Goal: Transaction & Acquisition: Purchase product/service

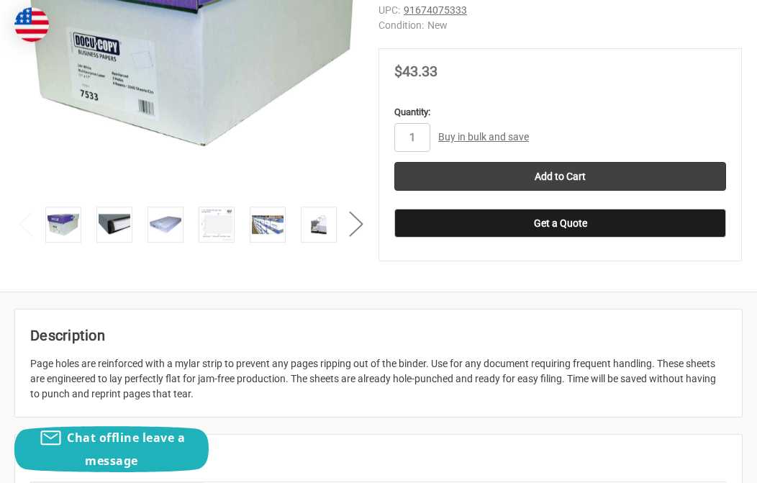
scroll to position [538, 0]
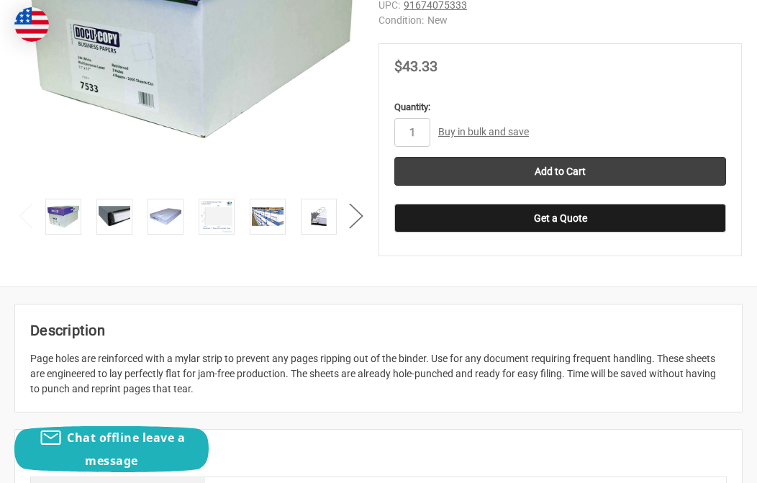
click at [352, 216] on button "Next" at bounding box center [356, 216] width 29 height 44
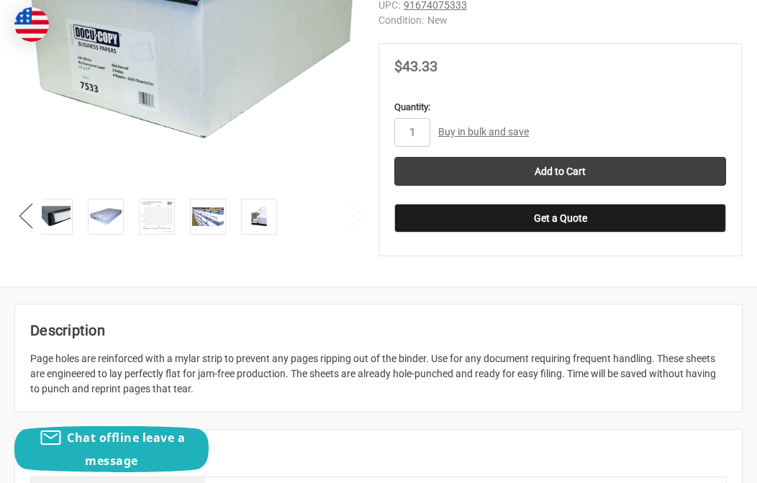
click at [163, 213] on img at bounding box center [157, 217] width 32 height 32
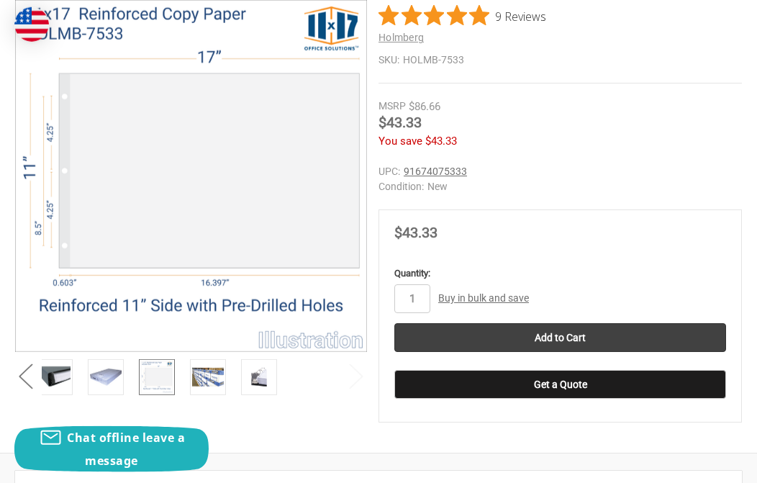
scroll to position [373, 0]
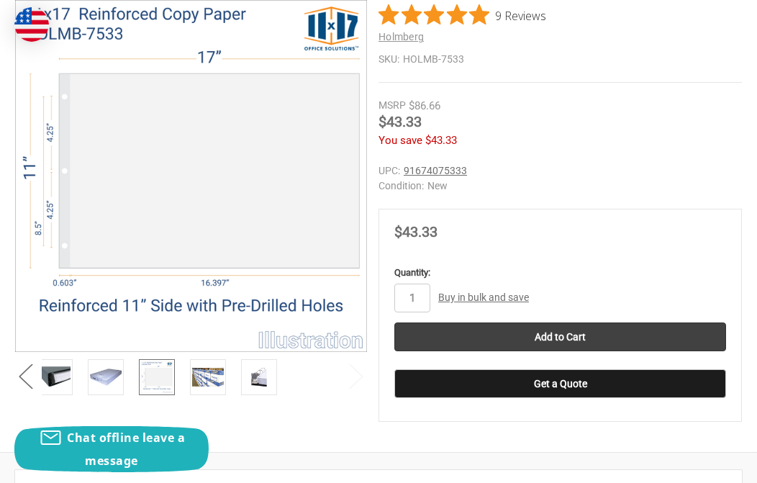
click at [572, 327] on input "Add to Cart" at bounding box center [560, 336] width 332 height 29
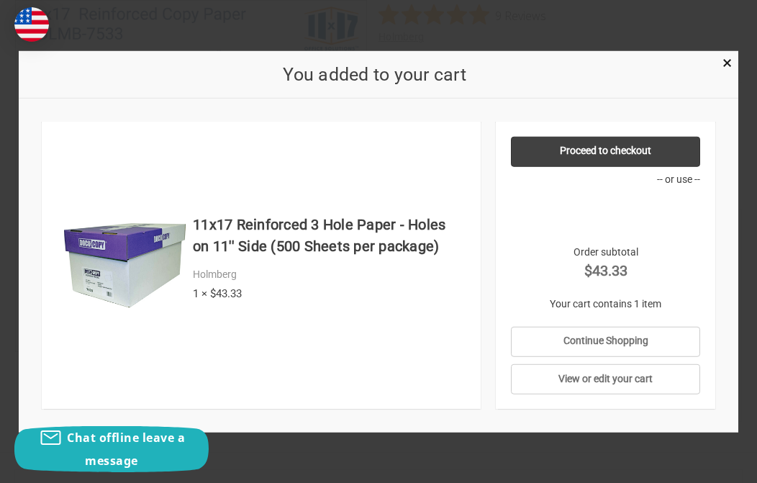
click at [631, 166] on link "Proceed to checkout" at bounding box center [605, 151] width 189 height 30
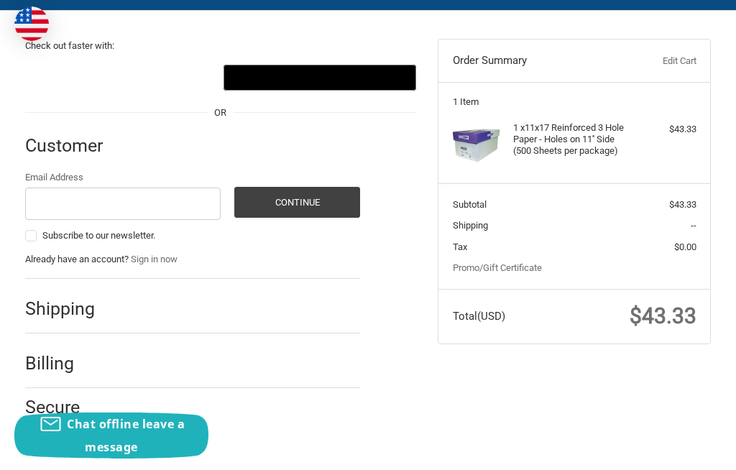
click at [96, 304] on h2 "Shipping" at bounding box center [67, 309] width 84 height 22
click at [88, 209] on input "Email Address" at bounding box center [123, 204] width 196 height 32
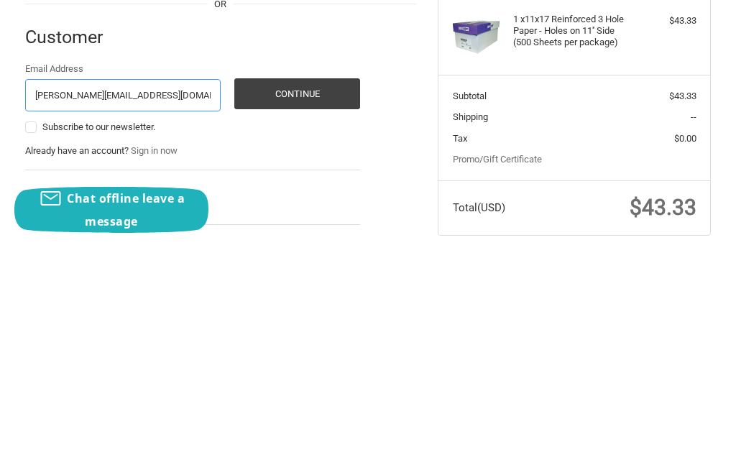
type input "larry.long@me.com"
click at [292, 305] on button "Continue" at bounding box center [297, 320] width 126 height 31
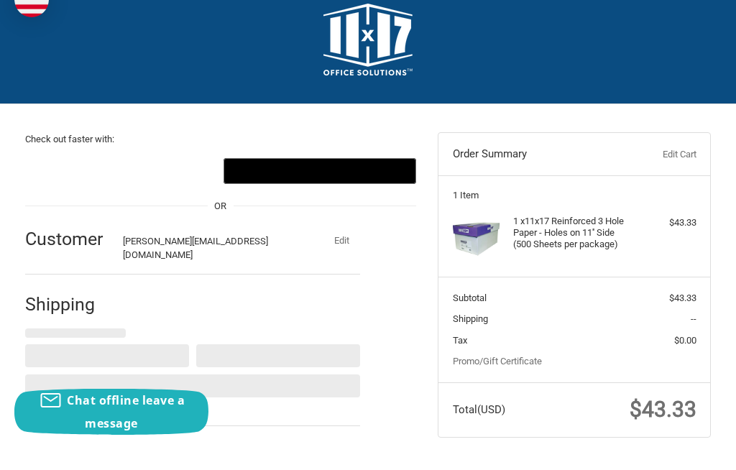
select select "US"
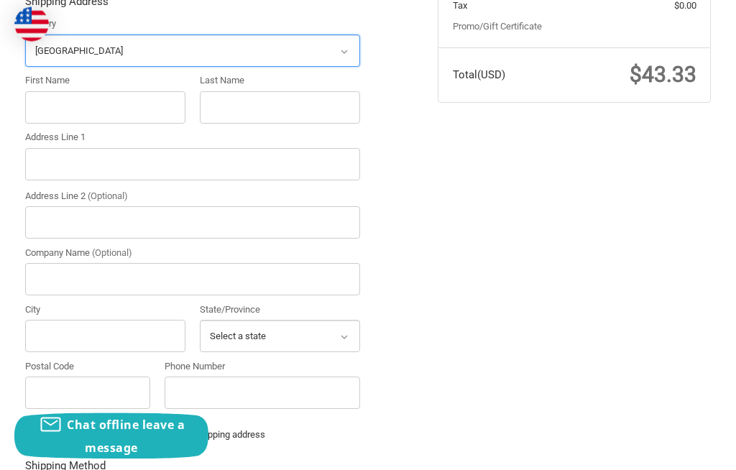
scroll to position [361, 0]
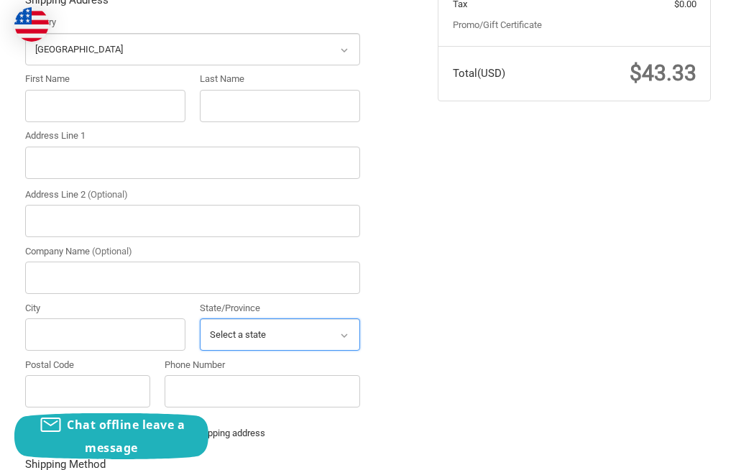
click at [323, 325] on select "Select a state Alabama Alaska American Samoa Arizona Arkansas Armed Forces Amer…" at bounding box center [280, 335] width 161 height 32
click at [52, 91] on input "First Name" at bounding box center [105, 106] width 161 height 32
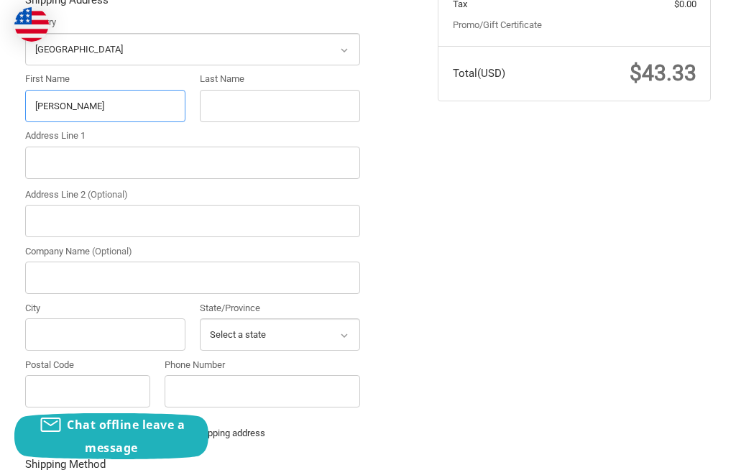
type input "Laurence"
click at [216, 105] on input "Last Name" at bounding box center [280, 106] width 161 height 32
type input "Long"
click at [59, 157] on input "Address Line 1" at bounding box center [193, 163] width 336 height 32
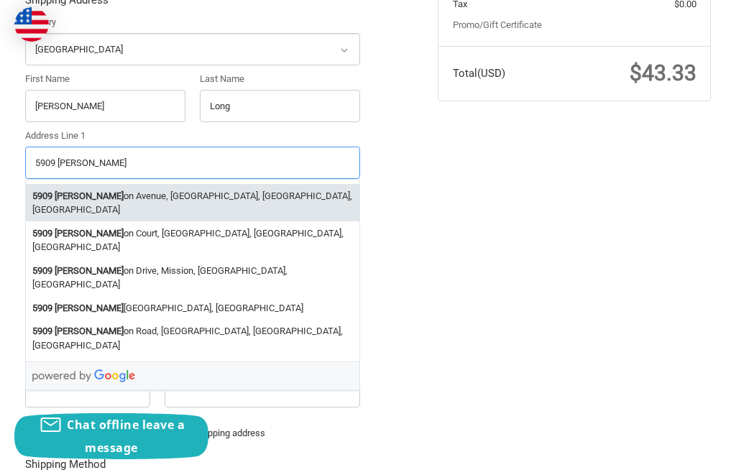
click at [74, 189] on strong "Johns" at bounding box center [89, 196] width 69 height 14
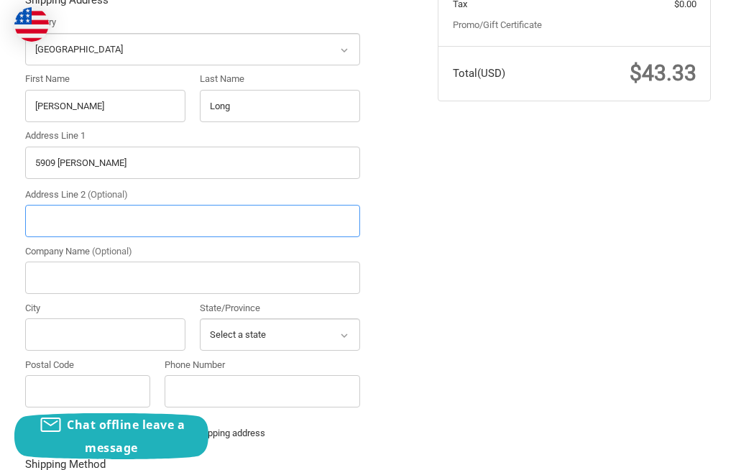
type input "5909 Johnson Avenue"
type input "Bethesda"
type input "20817"
select select "MD"
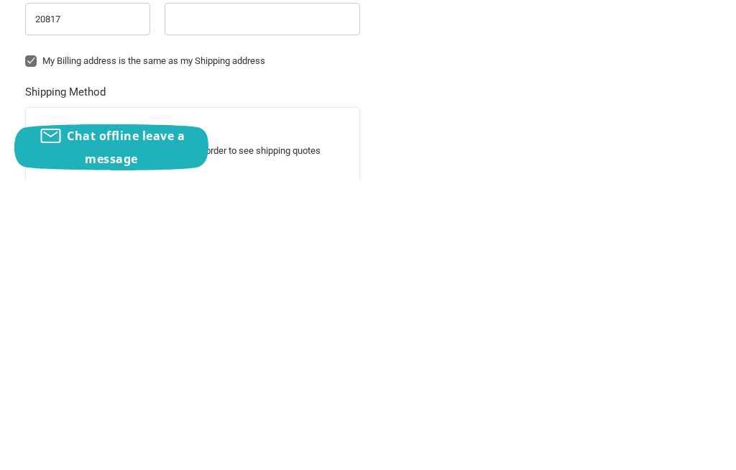
scroll to position [444, 0]
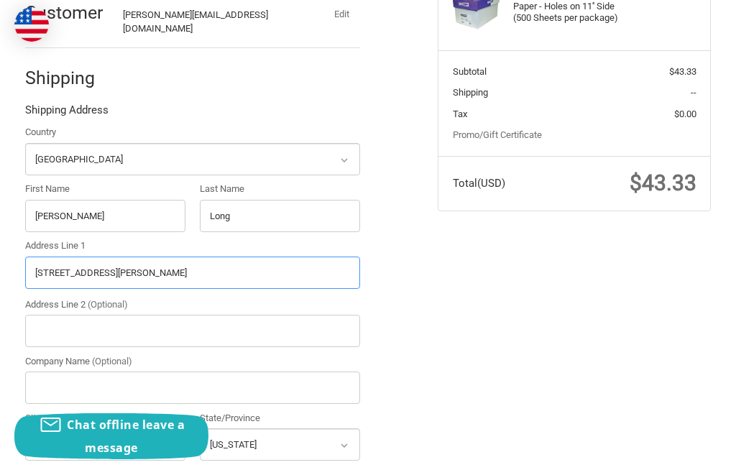
click at [286, 263] on input "5909 Johnson Avenue" at bounding box center [193, 273] width 336 height 32
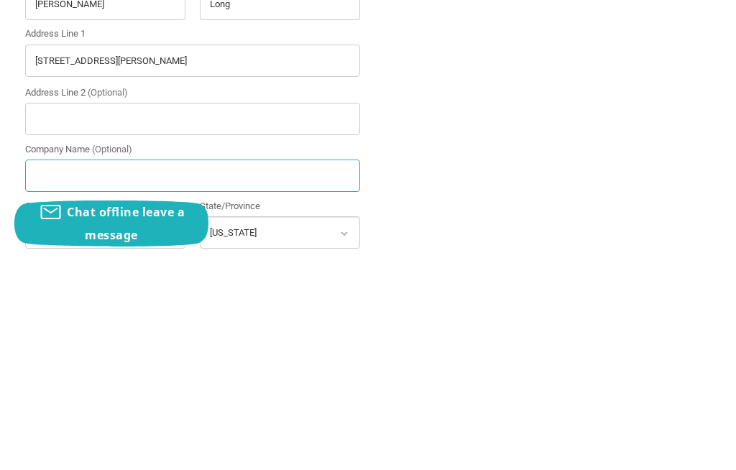
click at [303, 373] on input "Company Name (Optional)" at bounding box center [193, 389] width 336 height 32
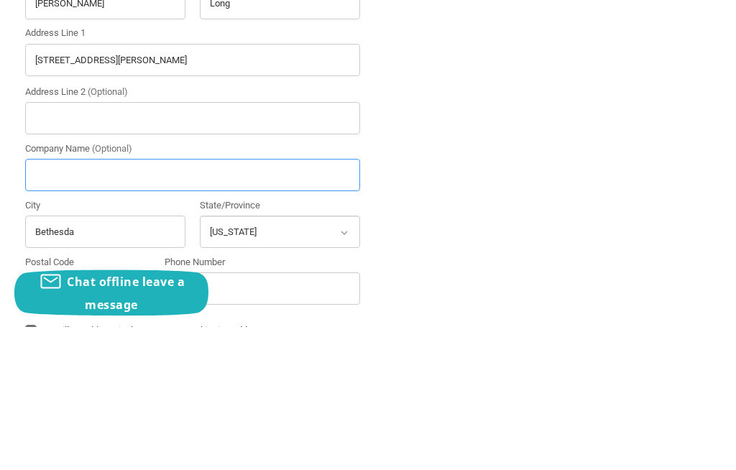
scroll to position [323, 0]
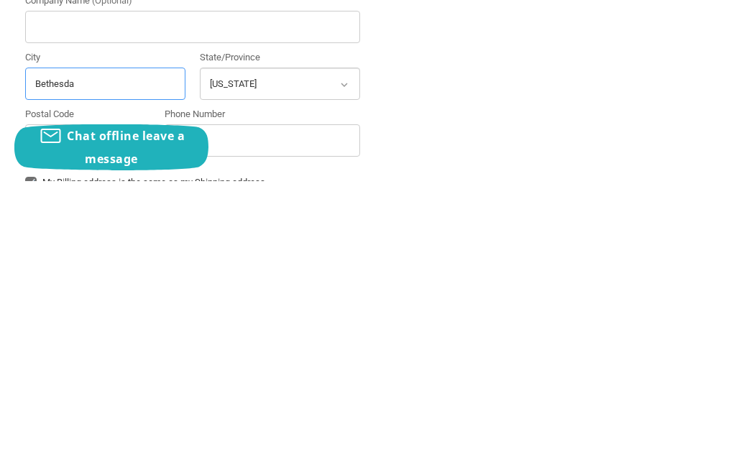
click at [136, 357] on input "Bethesda" at bounding box center [105, 373] width 161 height 32
click at [106, 414] on input "20817" at bounding box center [88, 430] width 126 height 32
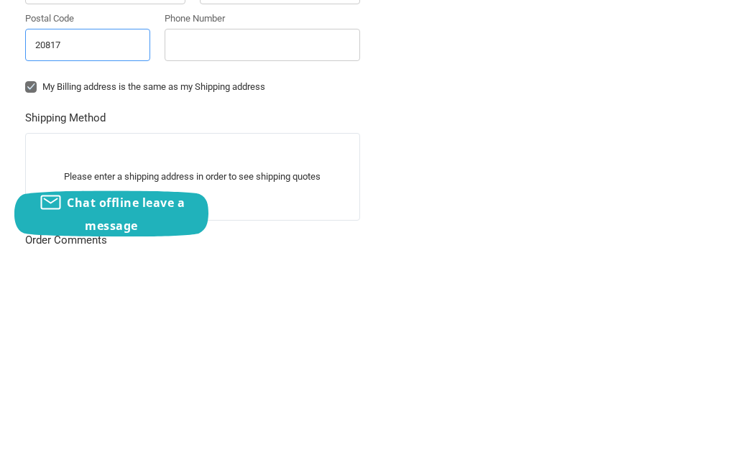
scroll to position [488, 0]
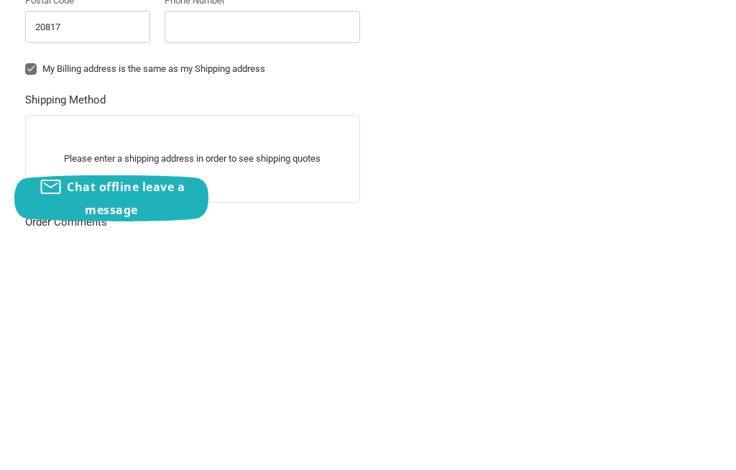
click at [32, 301] on label "My Billing address is the same as my Shipping address" at bounding box center [193, 307] width 336 height 12
click at [26, 300] on input "My Billing address is the same as my Shipping address" at bounding box center [25, 300] width 1 height 1
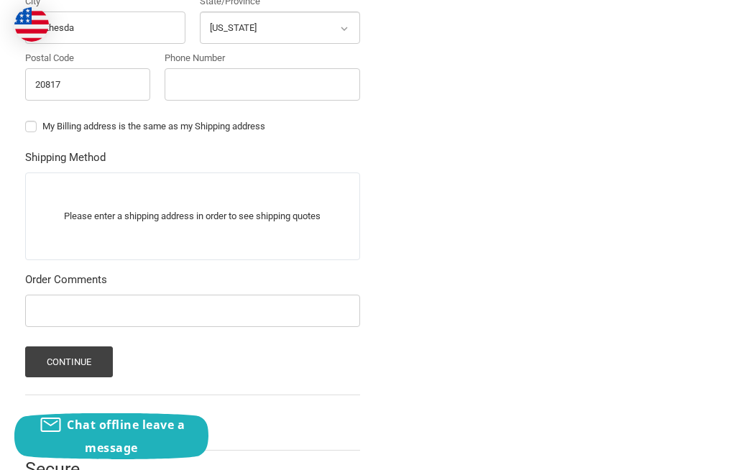
click at [29, 121] on label "My Billing address is the same as my Shipping address" at bounding box center [193, 127] width 336 height 12
click at [26, 119] on input "My Billing address is the same as my Shipping address" at bounding box center [25, 119] width 1 height 1
checkbox input "true"
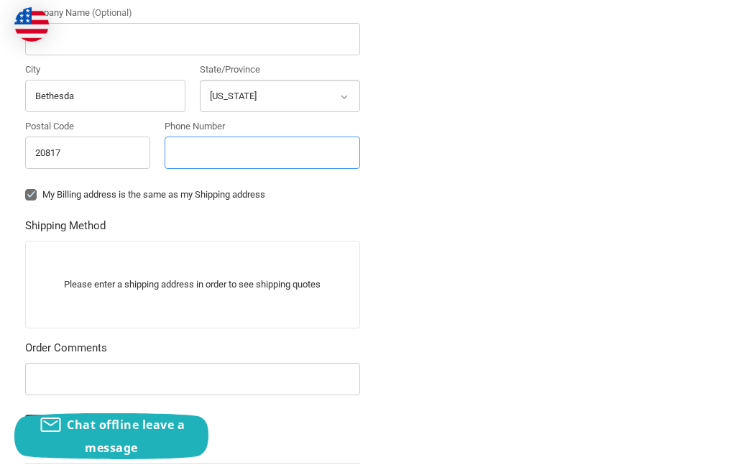
click at [193, 146] on input "Phone Number" at bounding box center [263, 153] width 196 height 32
type input "(301) 775-0594"
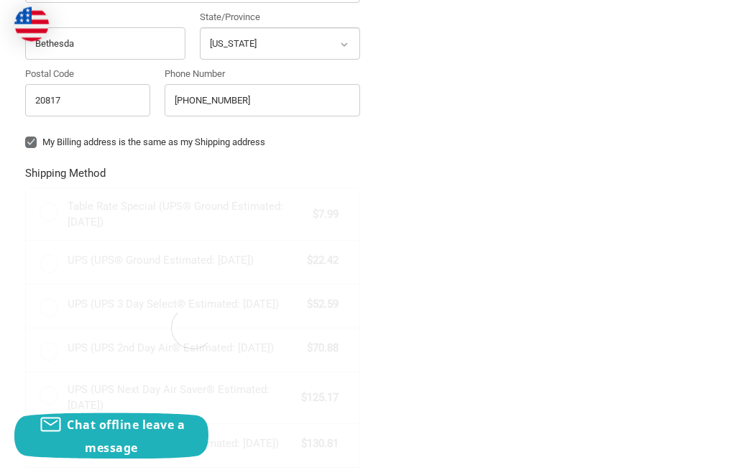
scroll to position [655, 0]
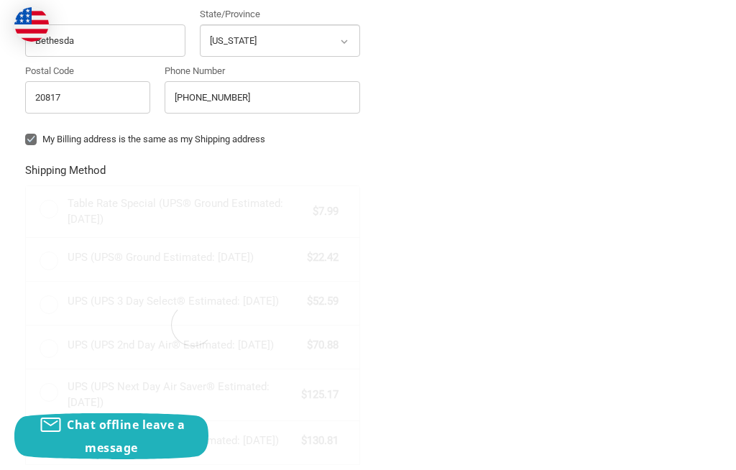
radio input "true"
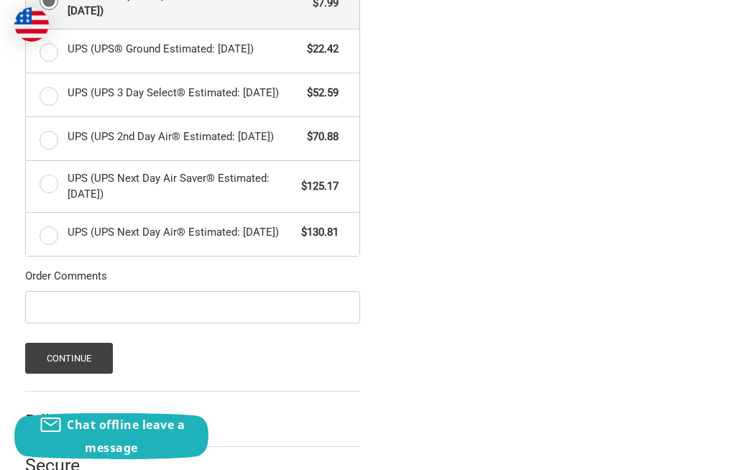
scroll to position [880, 0]
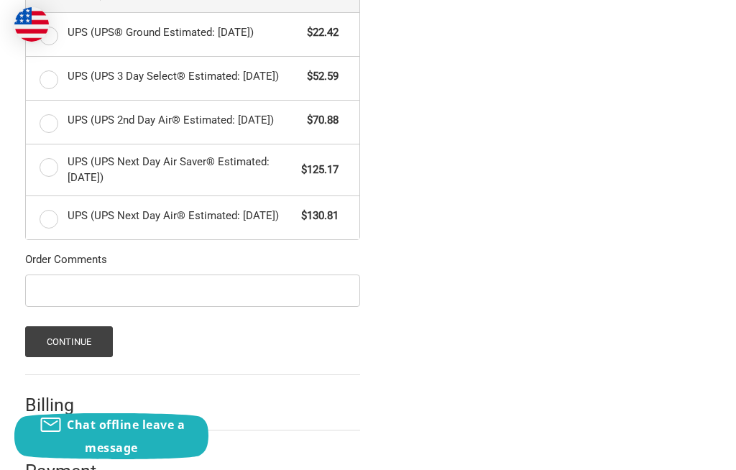
type input "(301) 775-0594"
click at [88, 342] on button "Continue" at bounding box center [69, 342] width 88 height 31
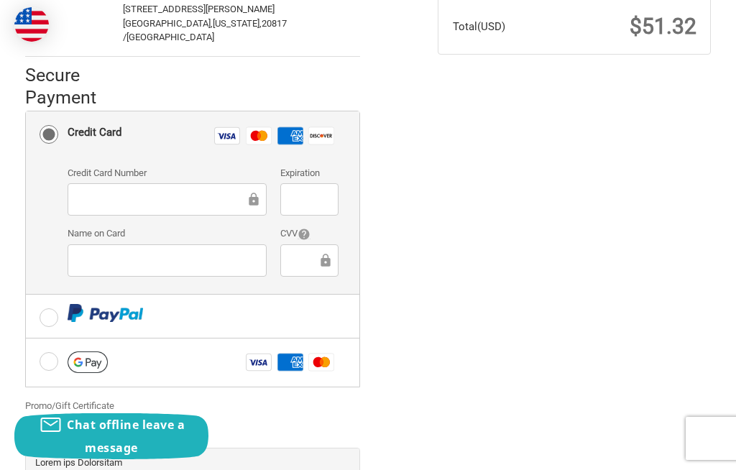
scroll to position [407, 0]
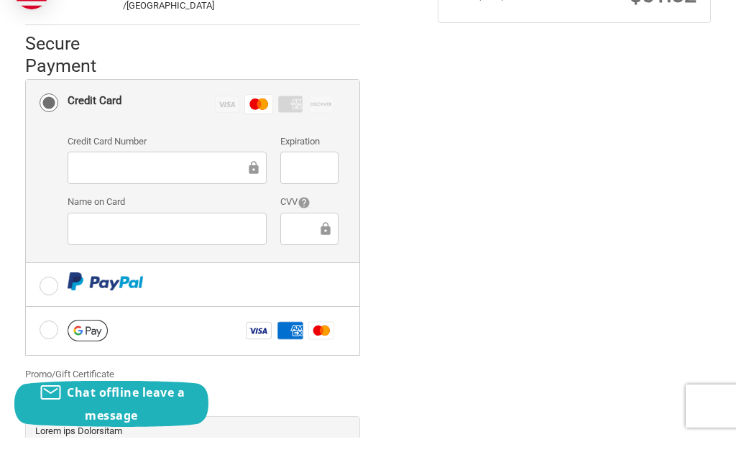
click at [249, 184] on icon at bounding box center [254, 200] width 14 height 32
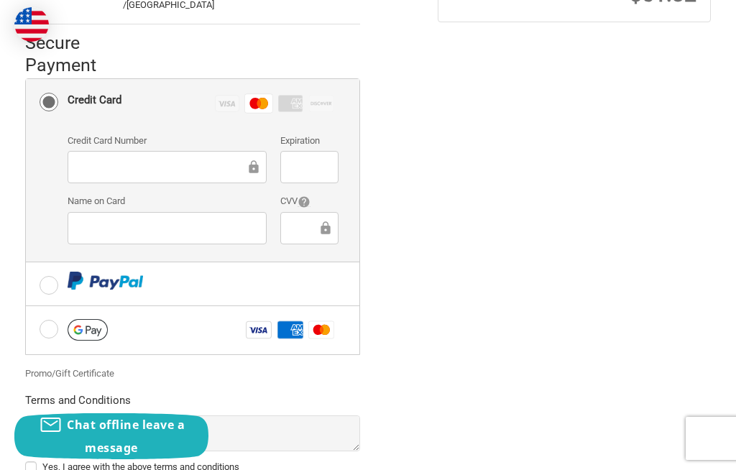
click at [253, 151] on icon at bounding box center [254, 167] width 14 height 32
click at [317, 152] on div at bounding box center [309, 168] width 58 height 32
click at [260, 151] on icon at bounding box center [254, 167] width 14 height 32
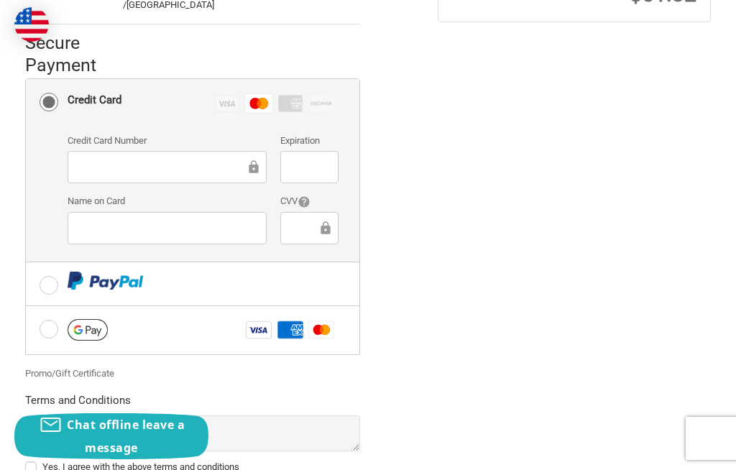
scroll to position [458, 0]
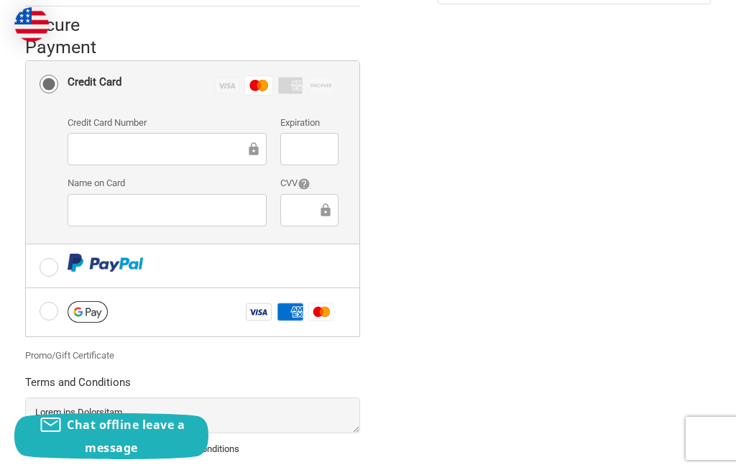
click at [37, 444] on label "Yes, I agree with the above terms and conditions" at bounding box center [193, 450] width 336 height 12
click at [26, 442] on input "Yes, I agree with the above terms and conditions" at bounding box center [25, 442] width 1 height 1
checkbox input "true"
